Goal: Information Seeking & Learning: Learn about a topic

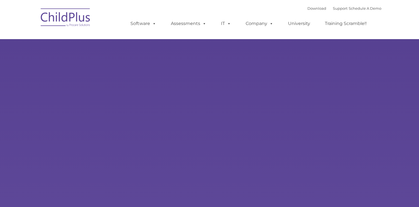
select select "MEDIUM"
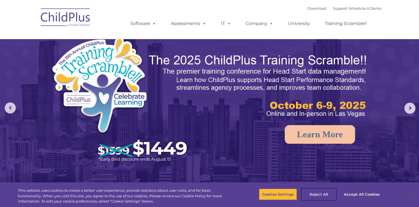
click at [319, 197] on button "Reject All" at bounding box center [319, 194] width 35 height 12
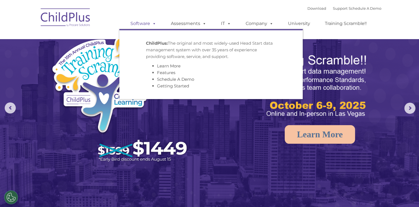
click at [152, 22] on span at bounding box center [153, 23] width 6 height 5
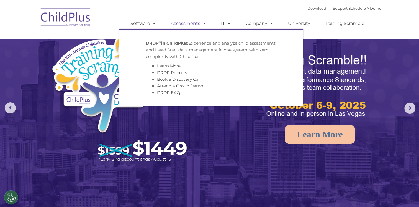
click at [189, 24] on link "Assessments" at bounding box center [189, 23] width 47 height 11
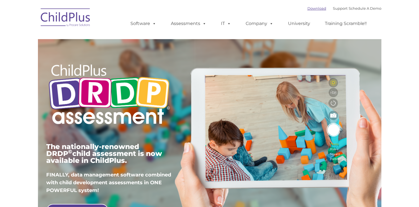
click at [308, 9] on link "Download" at bounding box center [317, 8] width 19 height 4
